Goal: Task Accomplishment & Management: Complete application form

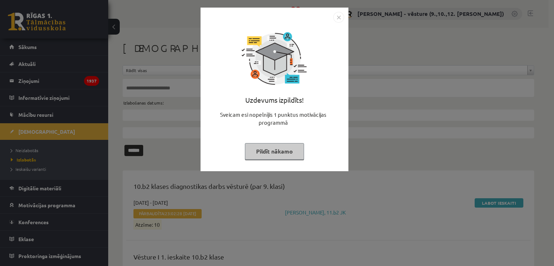
click at [341, 17] on img "Close" at bounding box center [338, 17] width 11 height 11
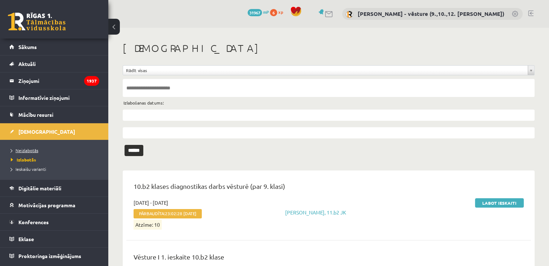
click at [22, 149] on span "Neizlabotās" at bounding box center [24, 151] width 27 height 6
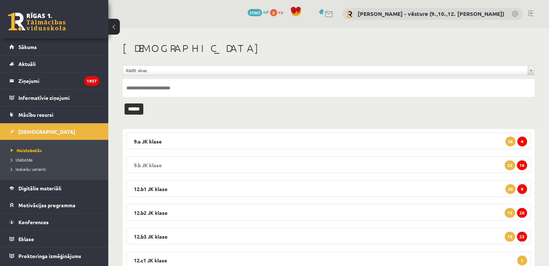
scroll to position [36, 0]
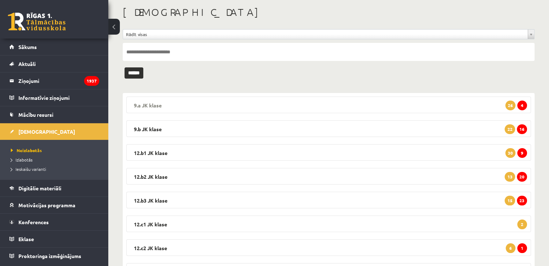
click at [451, 105] on legend "9.a JK klase 4 26" at bounding box center [328, 105] width 404 height 17
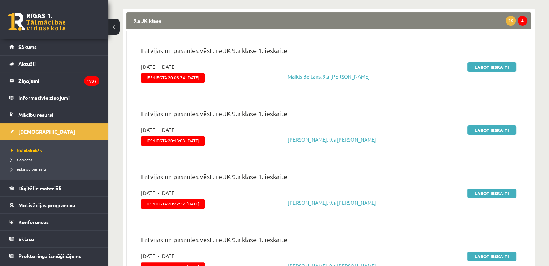
scroll to position [72, 0]
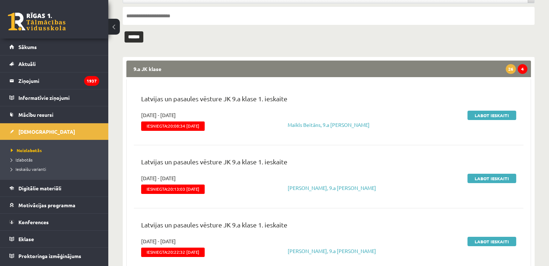
click at [479, 64] on legend "9.a JK klase 4 26" at bounding box center [328, 69] width 404 height 17
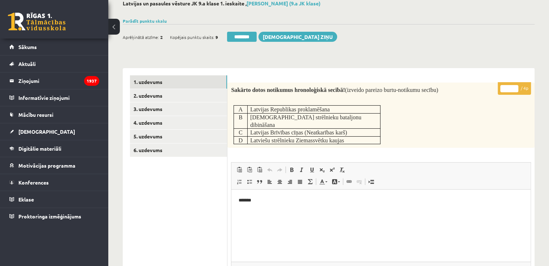
scroll to position [72, 0]
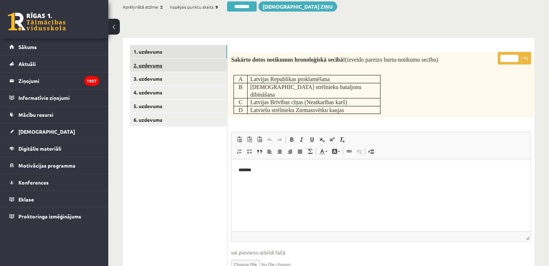
click at [183, 64] on link "2. uzdevums" at bounding box center [178, 65] width 97 height 13
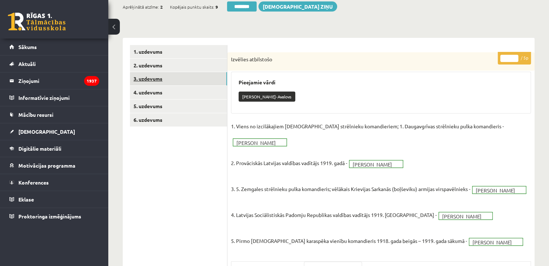
click at [189, 80] on link "3. uzdevums" at bounding box center [178, 78] width 97 height 13
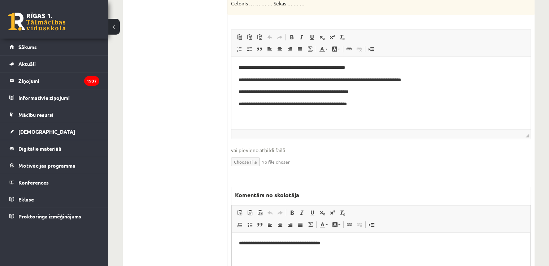
scroll to position [227, 0]
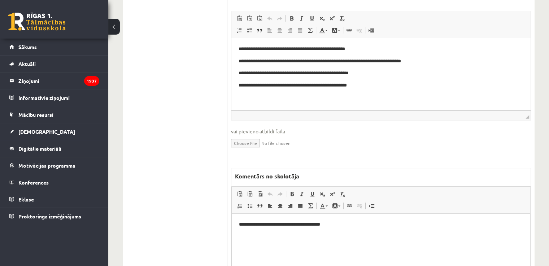
click at [315, 225] on p "**********" at bounding box center [381, 225] width 284 height 8
click at [359, 223] on p "**********" at bounding box center [381, 225] width 284 height 8
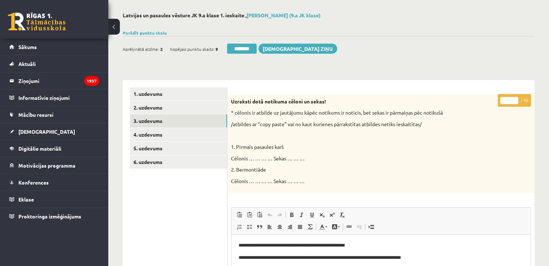
scroll to position [0, 0]
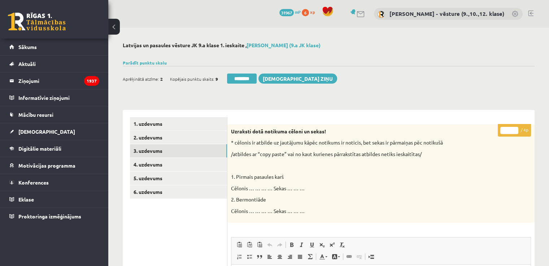
click at [516, 128] on input "*" at bounding box center [509, 130] width 18 height 7
type input "*"
click at [516, 128] on input "*" at bounding box center [509, 130] width 18 height 7
click at [191, 163] on link "4. uzdevums" at bounding box center [178, 164] width 97 height 13
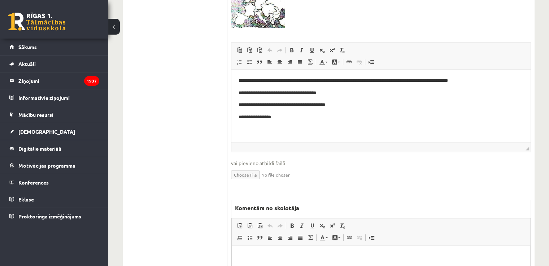
scroll to position [253, 0]
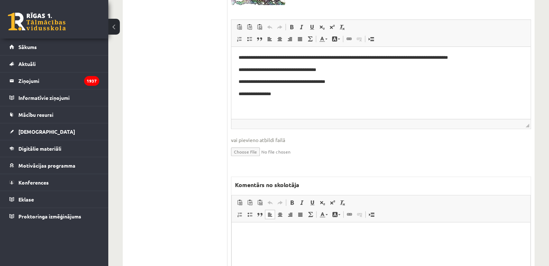
click at [306, 233] on p "Bagātinātā teksta redaktors, wiswyg-editor-47433834001020-1760036703-603" at bounding box center [381, 234] width 284 height 8
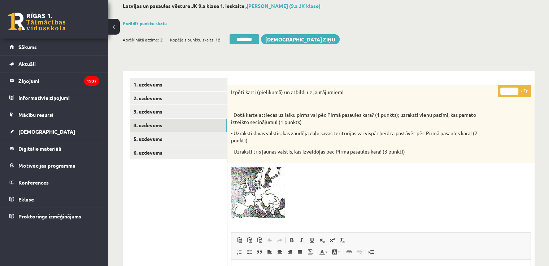
scroll to position [36, 0]
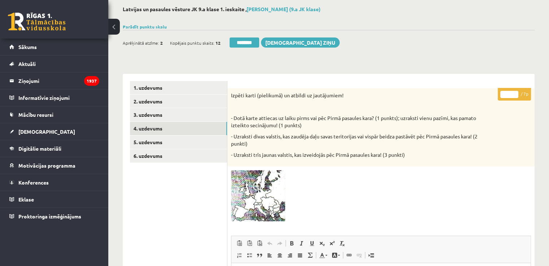
click at [513, 93] on input "*" at bounding box center [509, 94] width 18 height 7
click at [512, 93] on input "*" at bounding box center [509, 94] width 18 height 7
type input "*"
click at [515, 93] on input "*" at bounding box center [509, 94] width 18 height 7
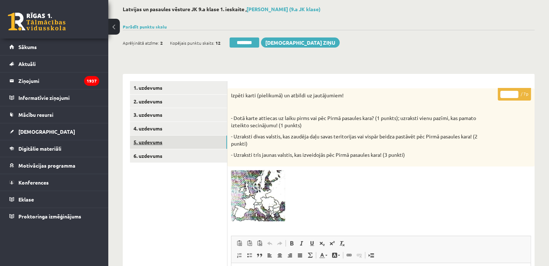
click at [178, 145] on link "5. uzdevums" at bounding box center [178, 142] width 97 height 13
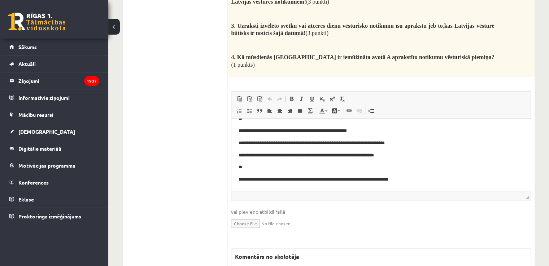
scroll to position [965, 0]
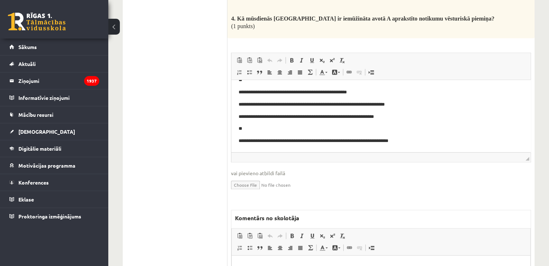
click at [265, 266] on html at bounding box center [381, 266] width 298 height 22
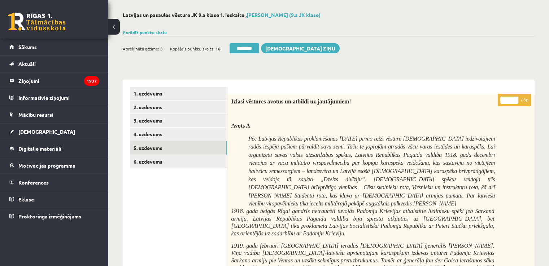
scroll to position [0, 0]
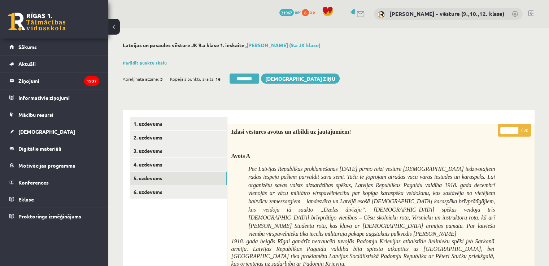
drag, startPoint x: 504, startPoint y: 131, endPoint x: 513, endPoint y: 134, distance: 9.4
click at [513, 134] on input "*" at bounding box center [509, 130] width 18 height 7
type input "*"
click at [157, 192] on link "6. uzdevums" at bounding box center [178, 191] width 97 height 13
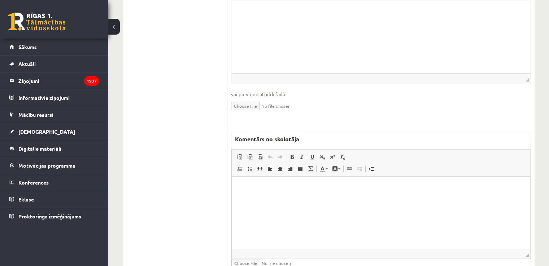
scroll to position [450, 0]
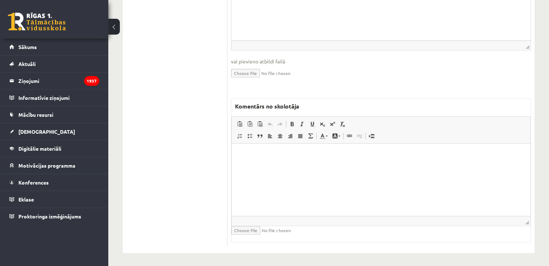
click at [295, 166] on html at bounding box center [381, 155] width 298 height 22
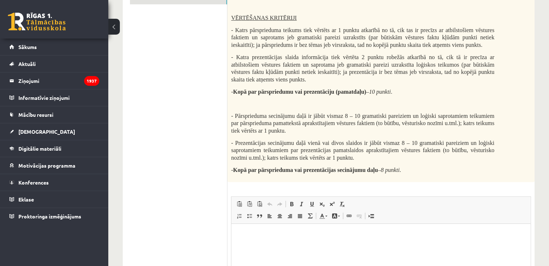
scroll to position [0, 0]
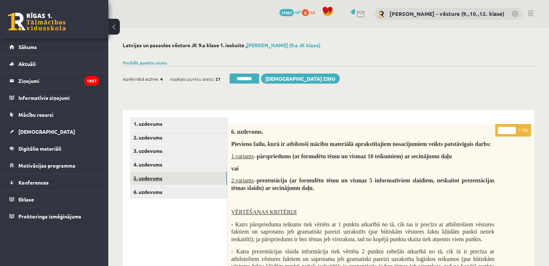
click at [183, 184] on link "5. uzdevums" at bounding box center [178, 178] width 97 height 13
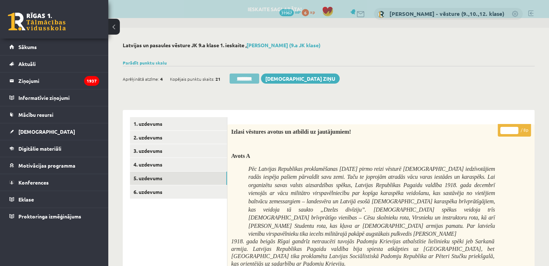
click at [247, 77] on input "********" at bounding box center [244, 79] width 30 height 10
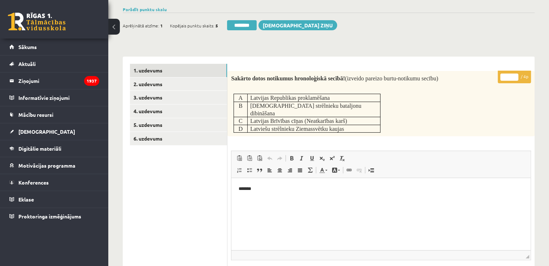
scroll to position [72, 0]
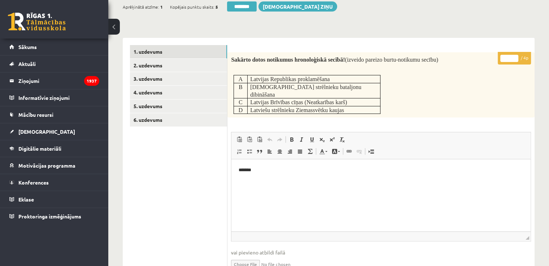
drag, startPoint x: 514, startPoint y: 57, endPoint x: 474, endPoint y: 39, distance: 43.3
type input "*"
click at [515, 57] on input "*" at bounding box center [509, 58] width 18 height 7
click at [472, 38] on div "**********" at bounding box center [380, 241] width 307 height 407
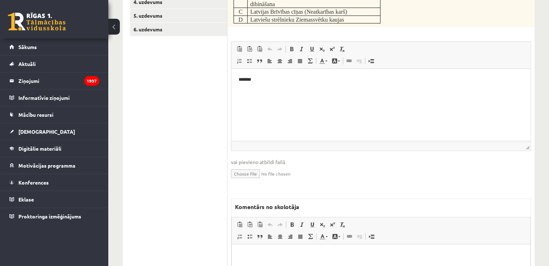
scroll to position [0, 0]
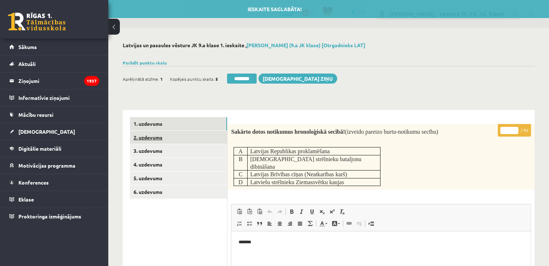
click at [186, 135] on link "2. uzdevums" at bounding box center [178, 137] width 97 height 13
click at [362, 74] on div "Ieskaite saglabāta! Aprēķinātā atzīme: 1 Kopējais punktu skaits: 3 ******** [DE…" at bounding box center [329, 76] width 412 height 20
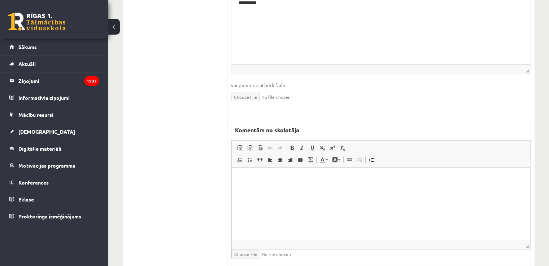
scroll to position [257, 0]
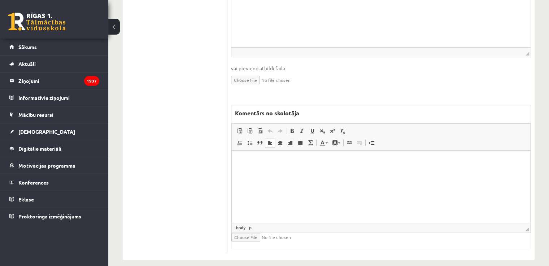
click at [262, 173] on html at bounding box center [381, 162] width 298 height 22
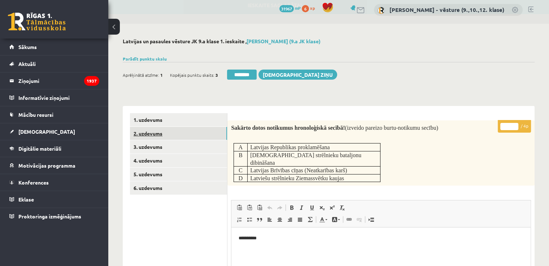
click at [186, 135] on link "2. uzdevums" at bounding box center [178, 133] width 97 height 13
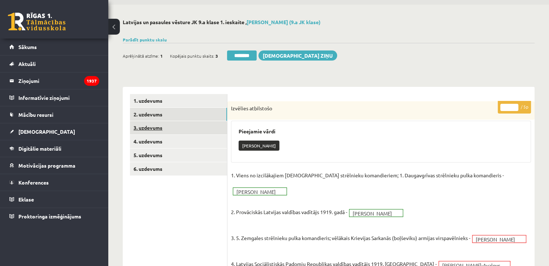
scroll to position [0, 0]
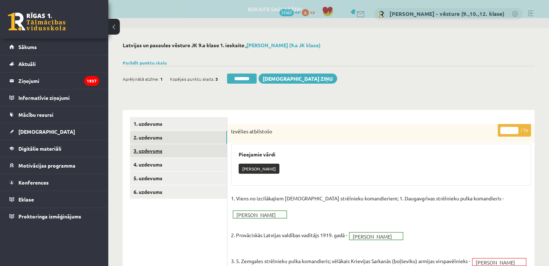
click at [184, 154] on link "3. uzdevums" at bounding box center [178, 150] width 97 height 13
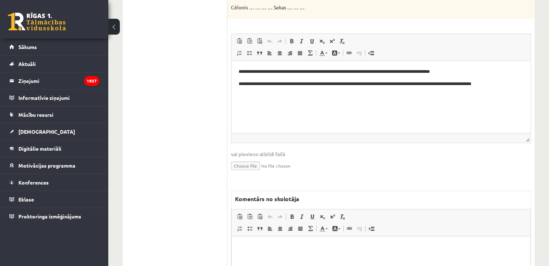
scroll to position [216, 0]
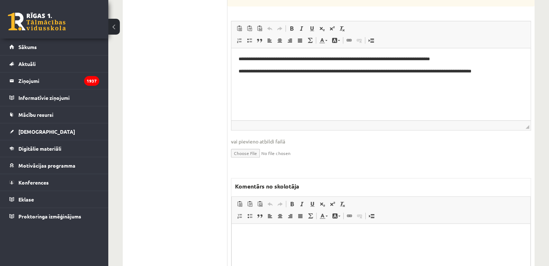
click at [275, 242] on html at bounding box center [381, 235] width 298 height 22
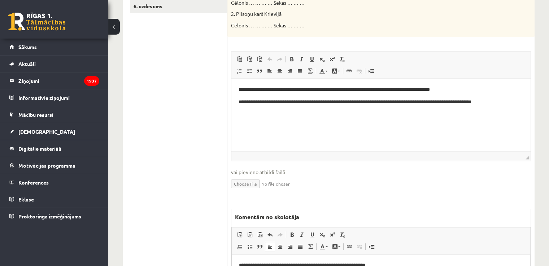
scroll to position [144, 0]
